Goal: Information Seeking & Learning: Learn about a topic

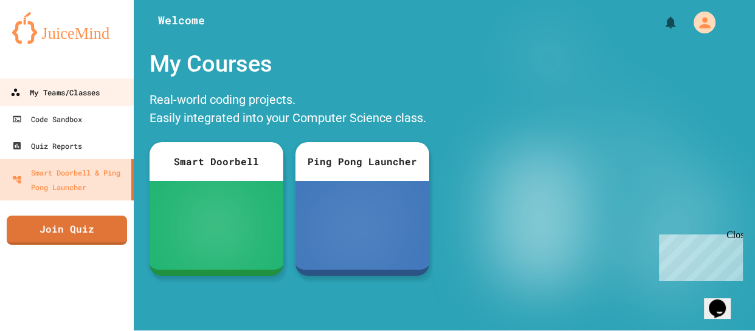
click at [93, 89] on div "My Teams/Classes" at bounding box center [54, 92] width 89 height 15
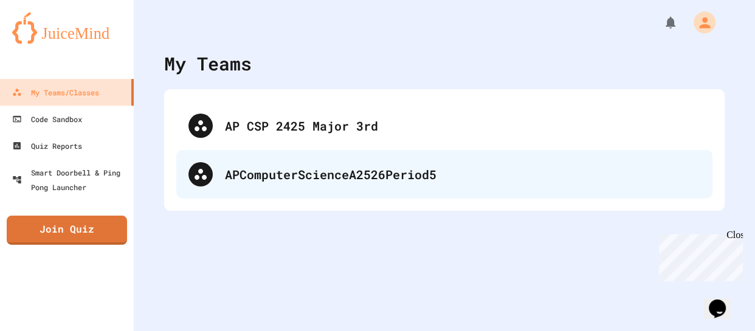
click at [348, 173] on div "APComputerScienceA2526Period5" at bounding box center [462, 174] width 475 height 18
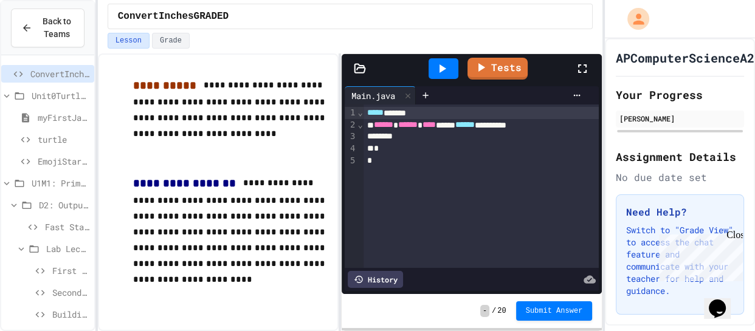
click at [43, 117] on span "myFirstJavaProgram" at bounding box center [64, 117] width 52 height 13
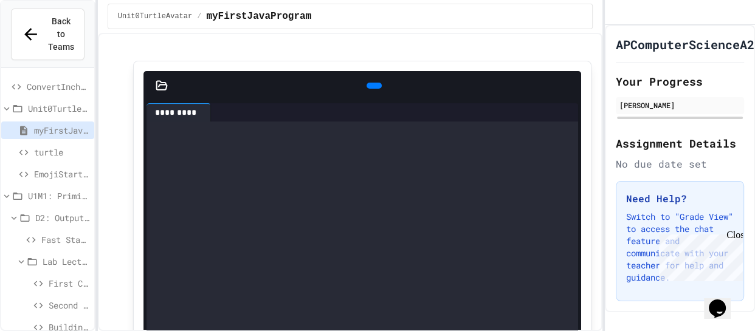
click at [47, 80] on span "ConvertInchesGRADED" at bounding box center [58, 86] width 63 height 13
